Goal: Check status: Check status

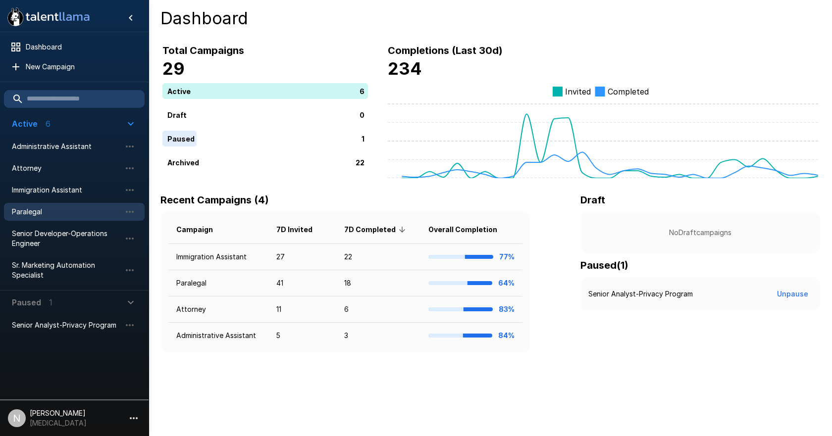
click at [27, 211] on span "Paralegal" at bounding box center [66, 212] width 109 height 10
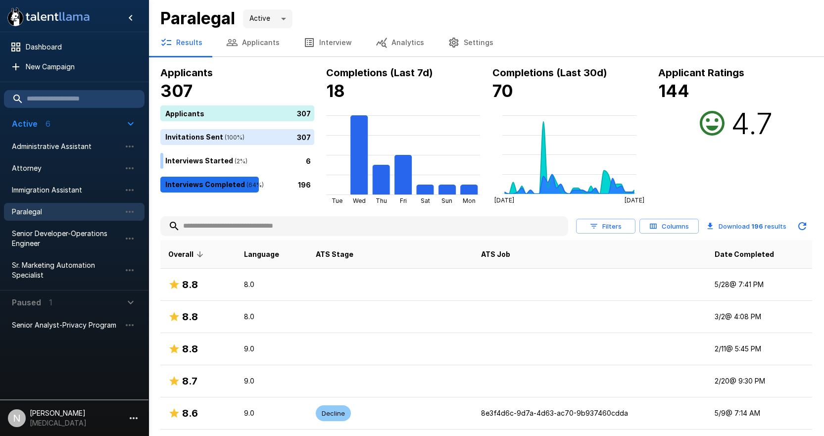
click at [236, 230] on input "text" at bounding box center [364, 226] width 408 height 18
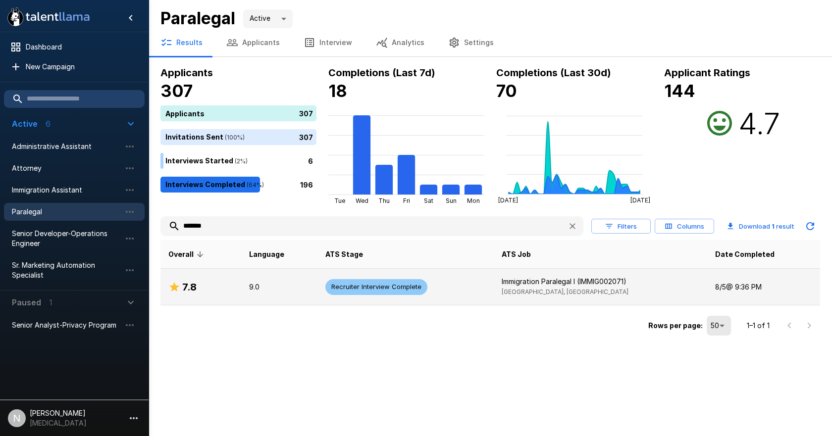
type input "*******"
click at [201, 282] on div "7.8" at bounding box center [200, 287] width 65 height 16
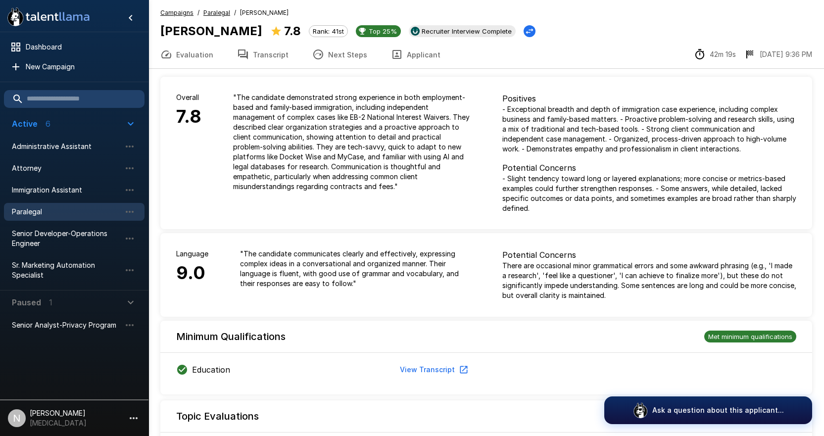
click at [265, 57] on button "Transcript" at bounding box center [262, 55] width 75 height 28
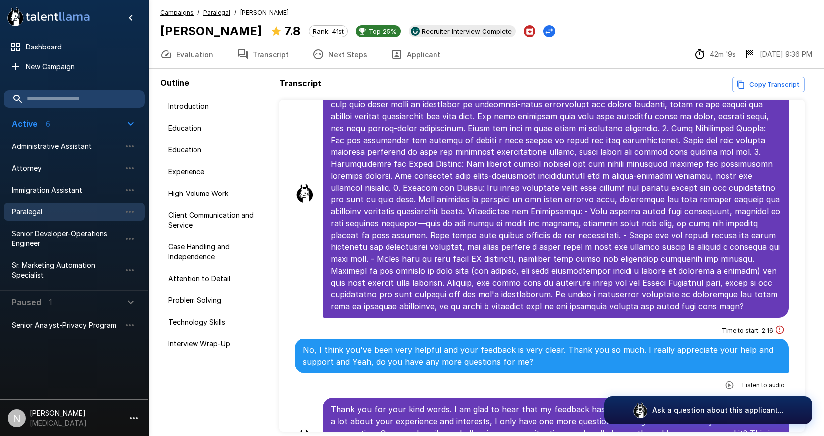
scroll to position [3494, 0]
